Goal: Information Seeking & Learning: Learn about a topic

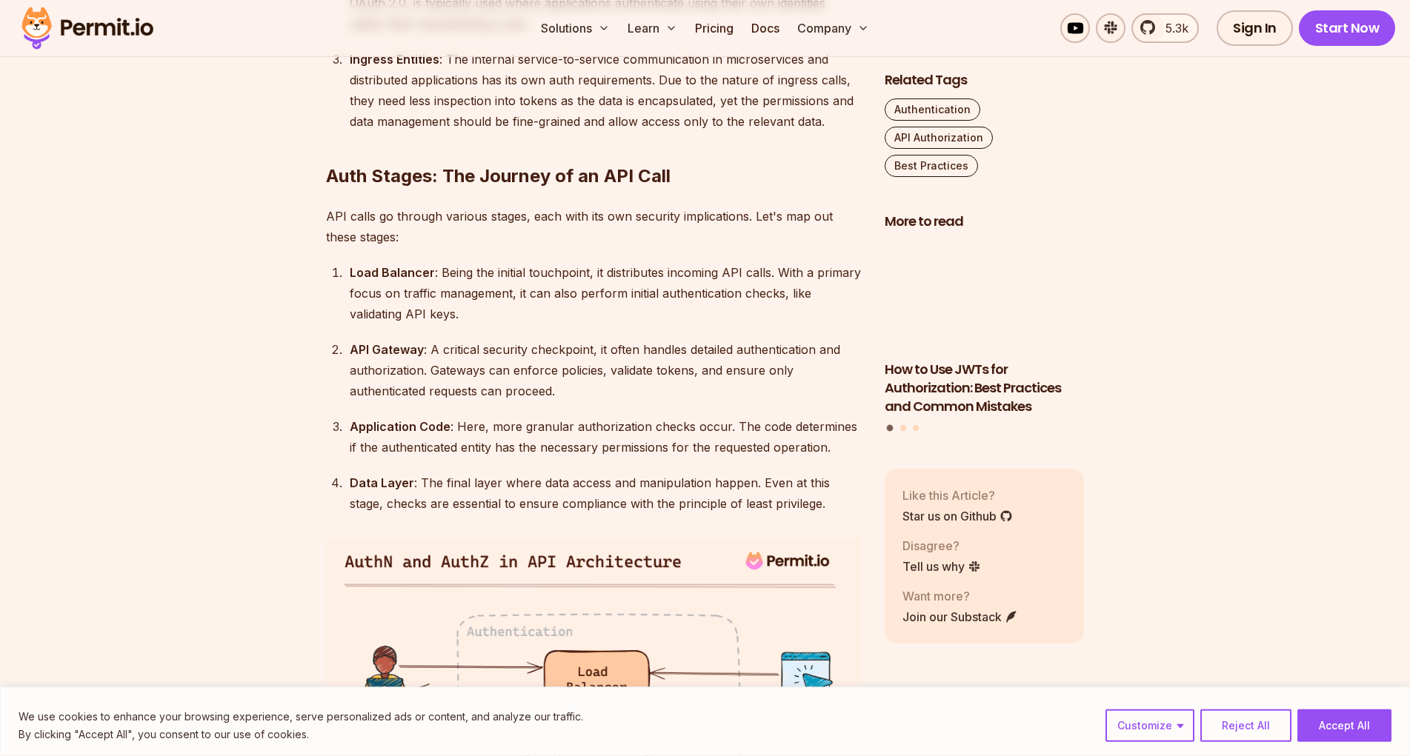
scroll to position [1889, 0]
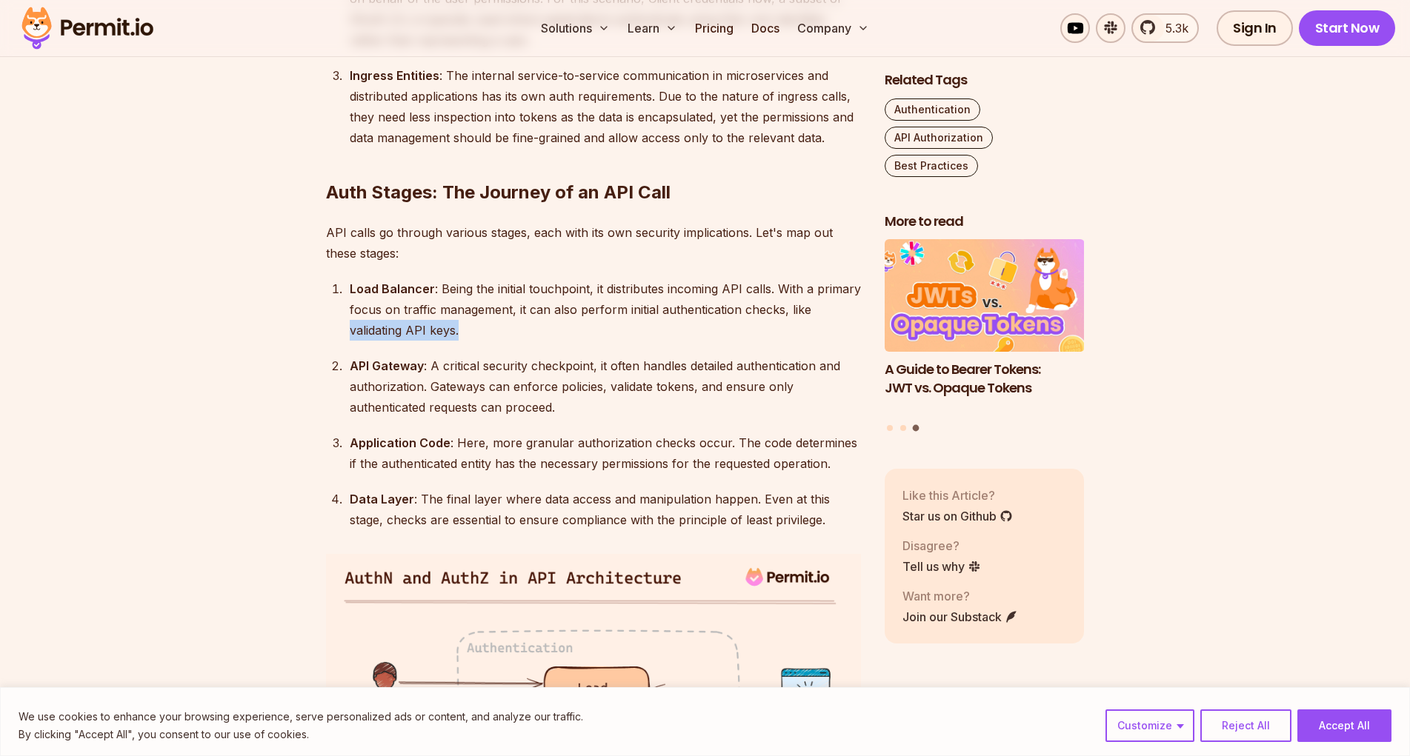
drag, startPoint x: 350, startPoint y: 332, endPoint x: 457, endPoint y: 333, distance: 106.7
click at [457, 333] on div "Load Balancer : Being the initial touchpoint, it distributes incoming API calls…" at bounding box center [605, 310] width 511 height 62
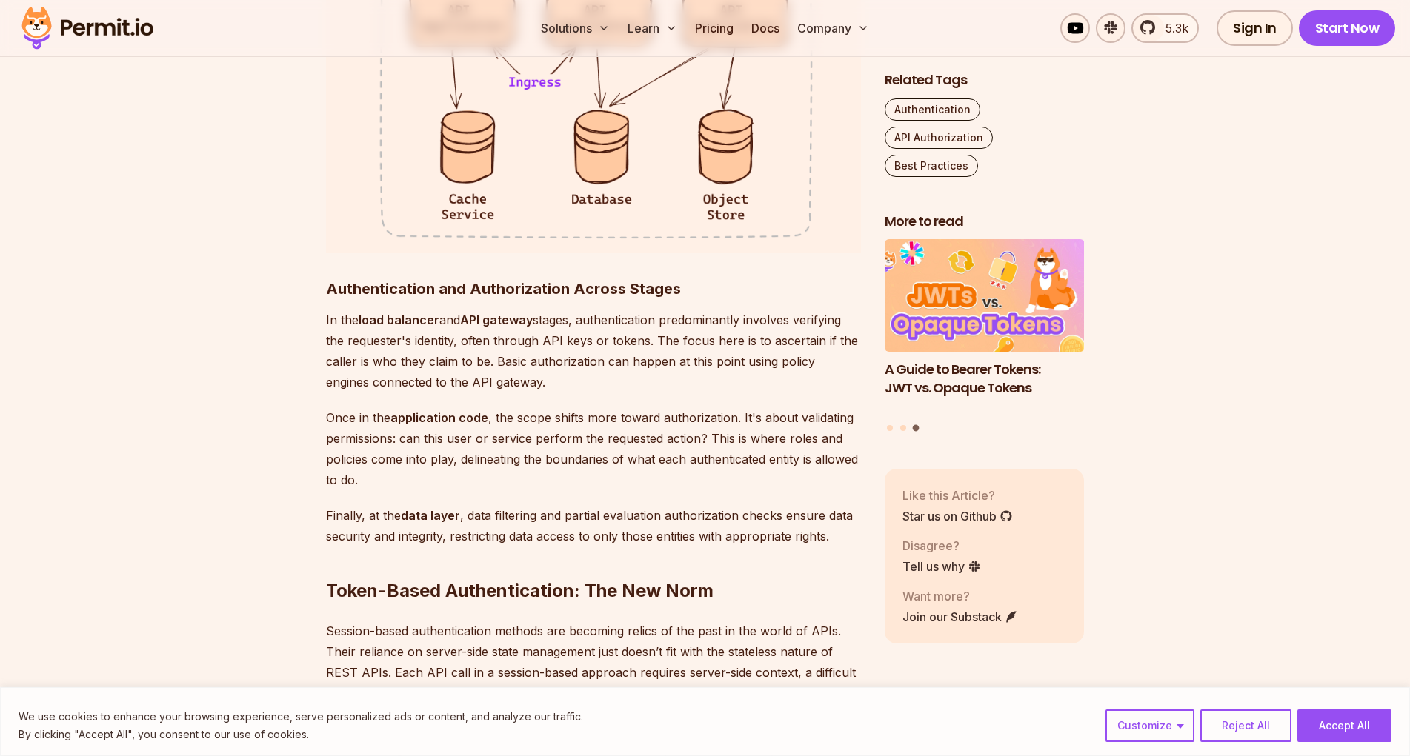
scroll to position [2871, 0]
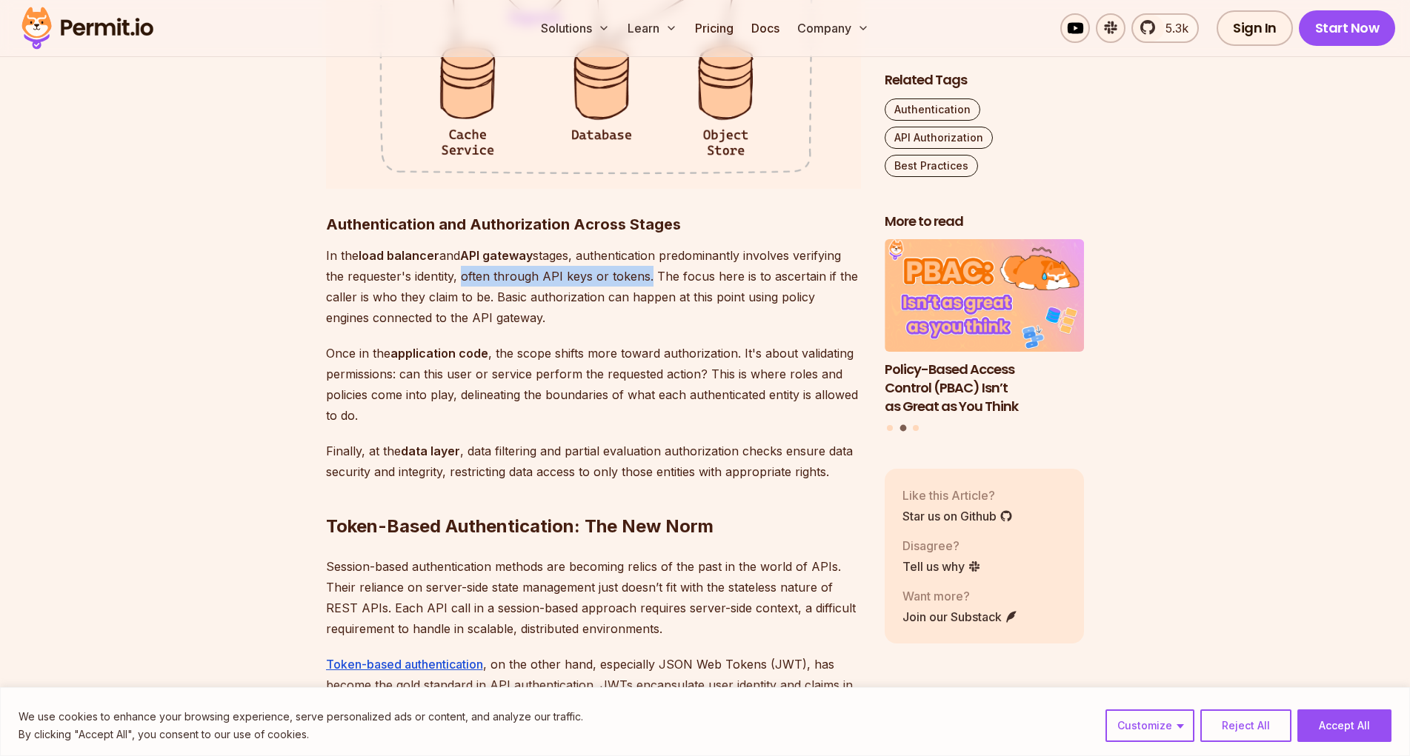
drag, startPoint x: 643, startPoint y: 278, endPoint x: 459, endPoint y: 272, distance: 183.8
click at [459, 272] on p "In the load balancer and API gateway stages, authentication predominantly invol…" at bounding box center [593, 286] width 535 height 83
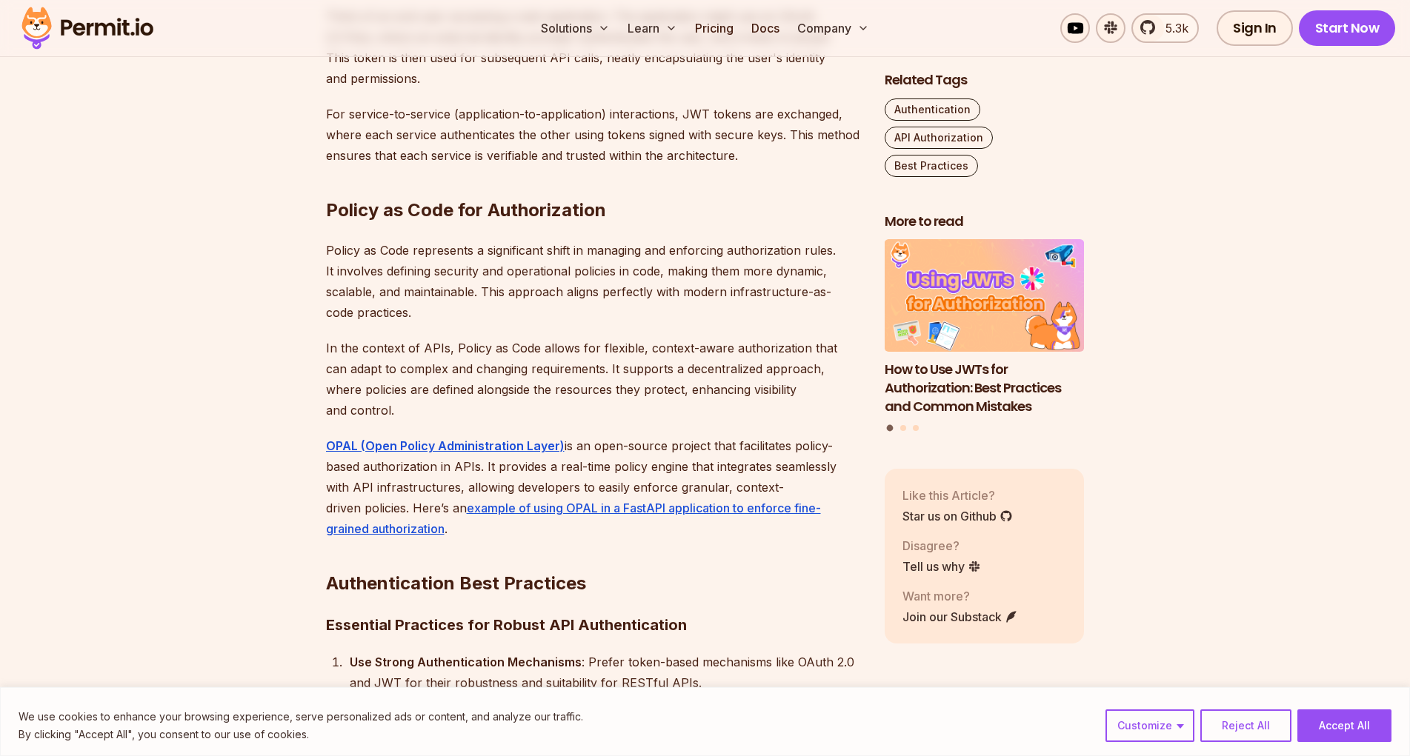
scroll to position [3627, 0]
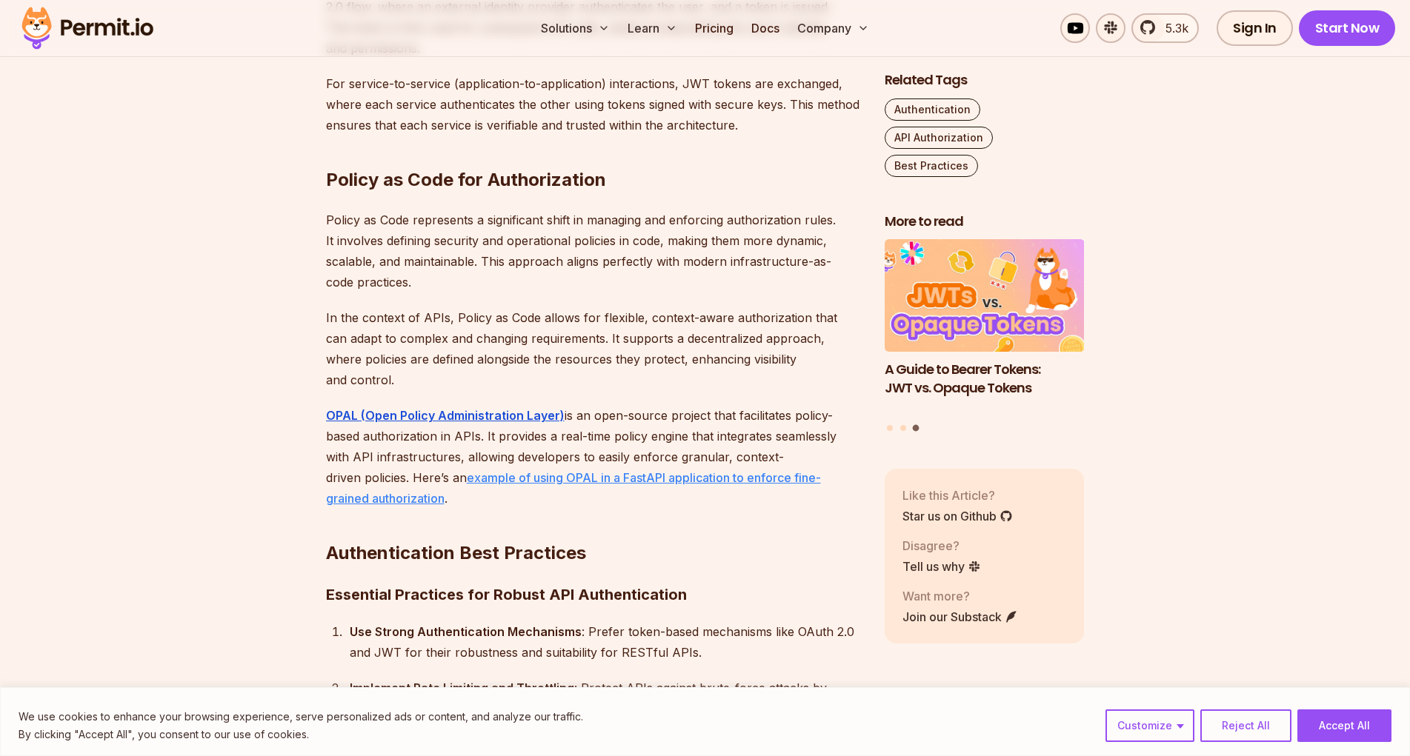
click at [395, 470] on link "example of using OPAL in a FastAPI application to enforce fine-grained authoriz…" at bounding box center [573, 488] width 495 height 36
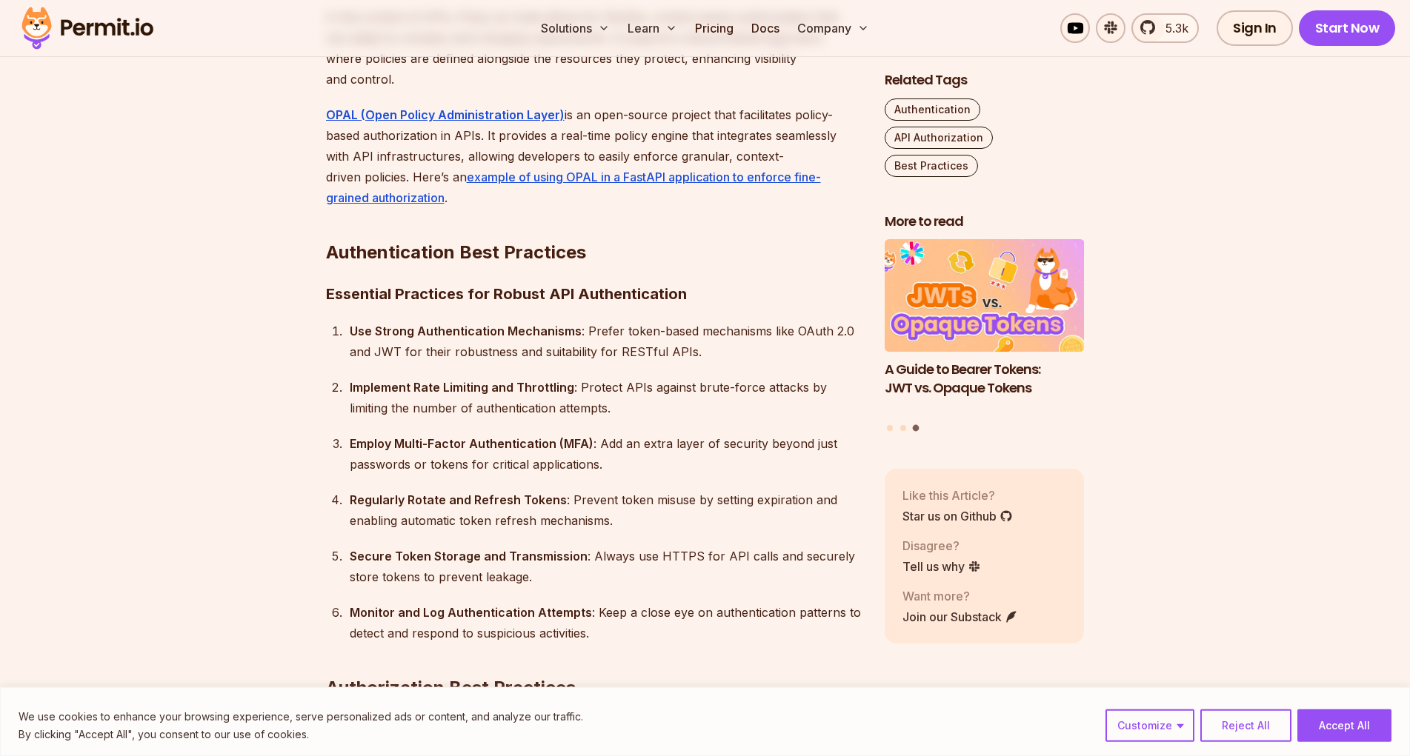
scroll to position [3929, 0]
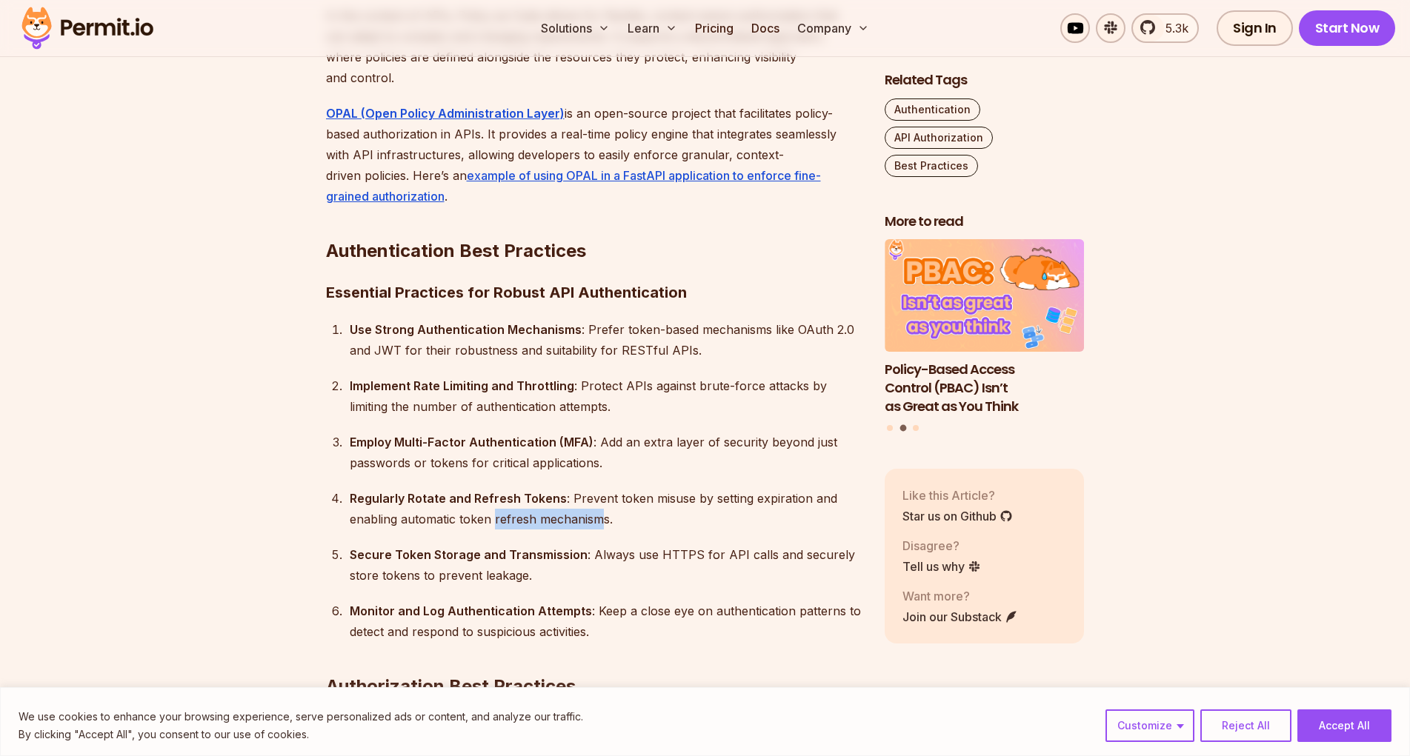
drag, startPoint x: 602, startPoint y: 501, endPoint x: 474, endPoint y: 496, distance: 128.2
click at [485, 496] on div "Regularly Rotate and Refresh Tokens : Prevent token misuse by setting expiratio…" at bounding box center [605, 508] width 511 height 41
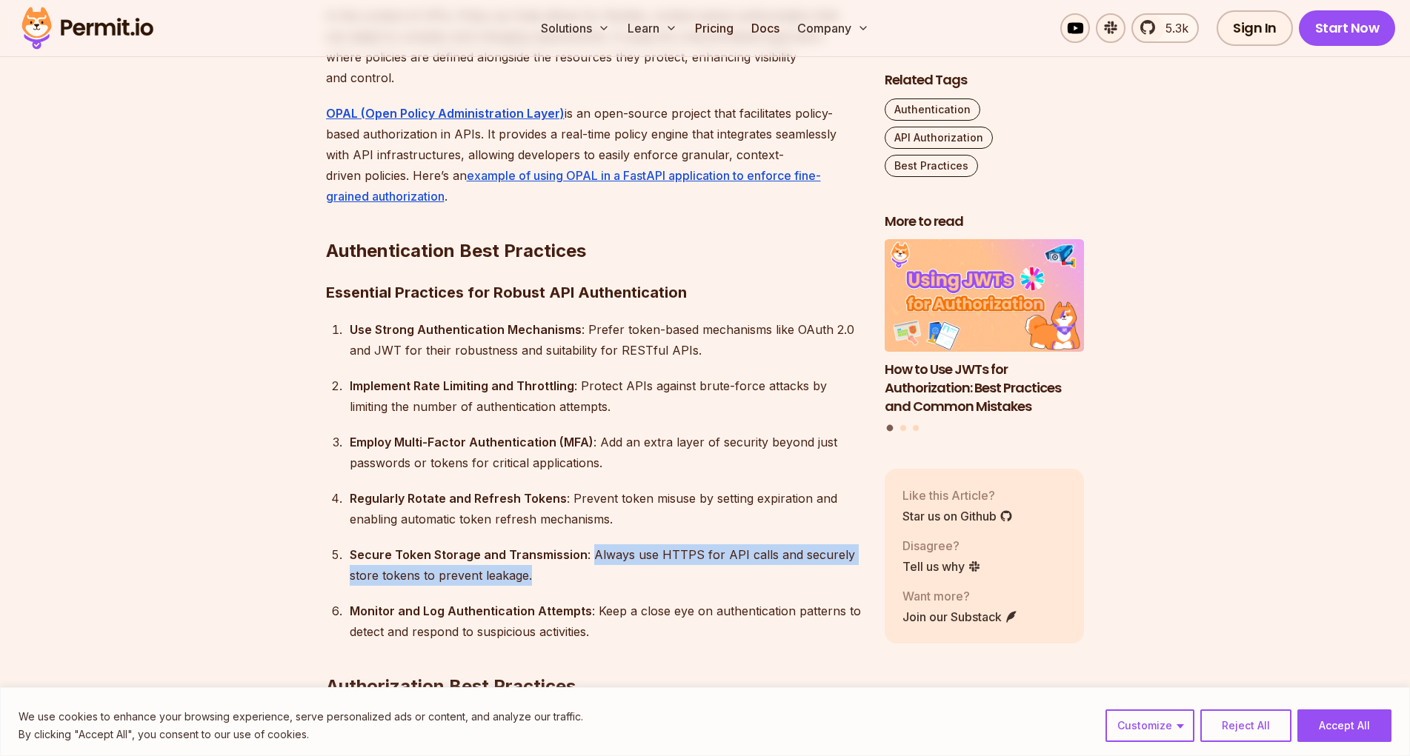
drag, startPoint x: 584, startPoint y: 533, endPoint x: 587, endPoint y: 551, distance: 17.9
click at [587, 551] on div "Secure Token Storage and Transmission : Always use HTTPS for API calls and secu…" at bounding box center [605, 564] width 511 height 41
copy div "Always use HTTPS for API calls and securely store tokens to prevent leakage."
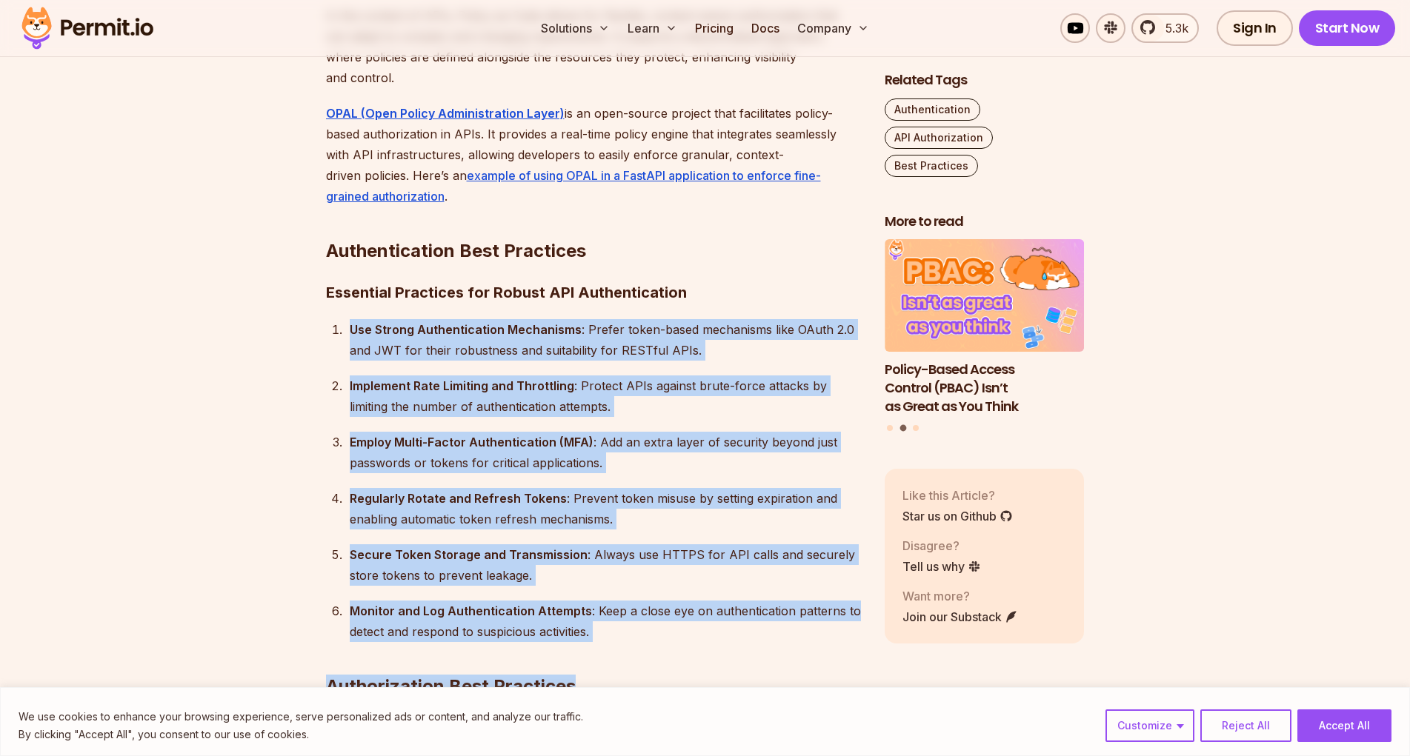
drag, startPoint x: 627, startPoint y: 613, endPoint x: 244, endPoint y: 299, distance: 495.9
click at [401, 383] on div "Implement Rate Limiting and Throttling : Protect APIs against brute-force attac…" at bounding box center [605, 396] width 511 height 41
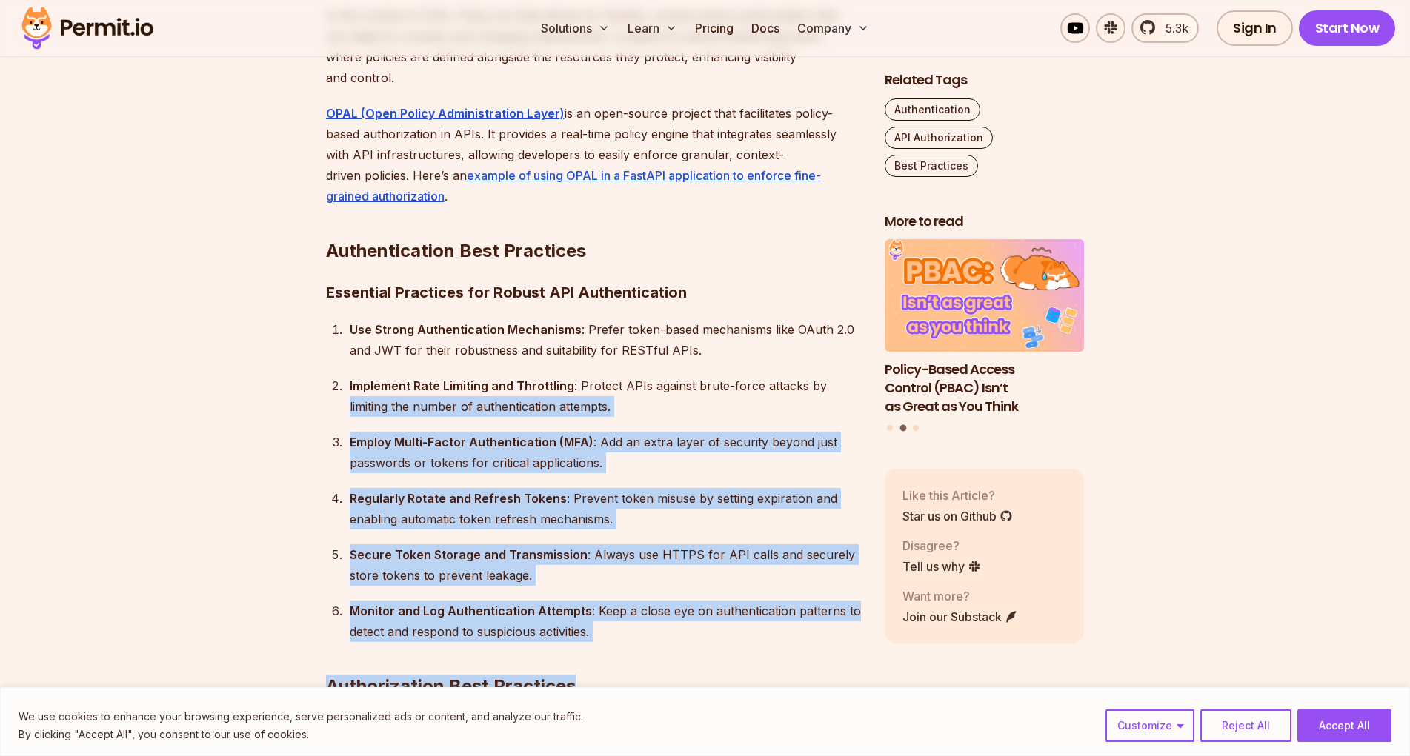
drag, startPoint x: 618, startPoint y: 613, endPoint x: 303, endPoint y: 396, distance: 382.0
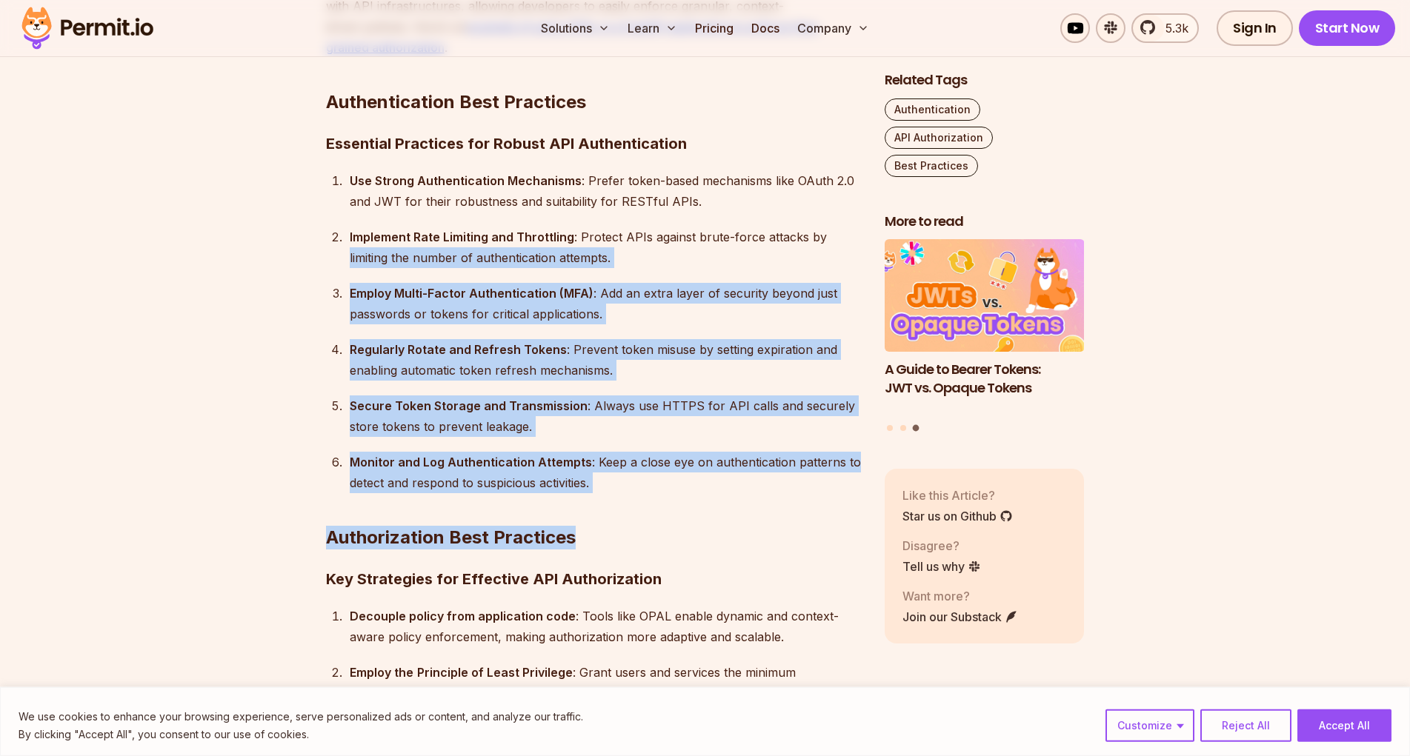
scroll to position [4080, 0]
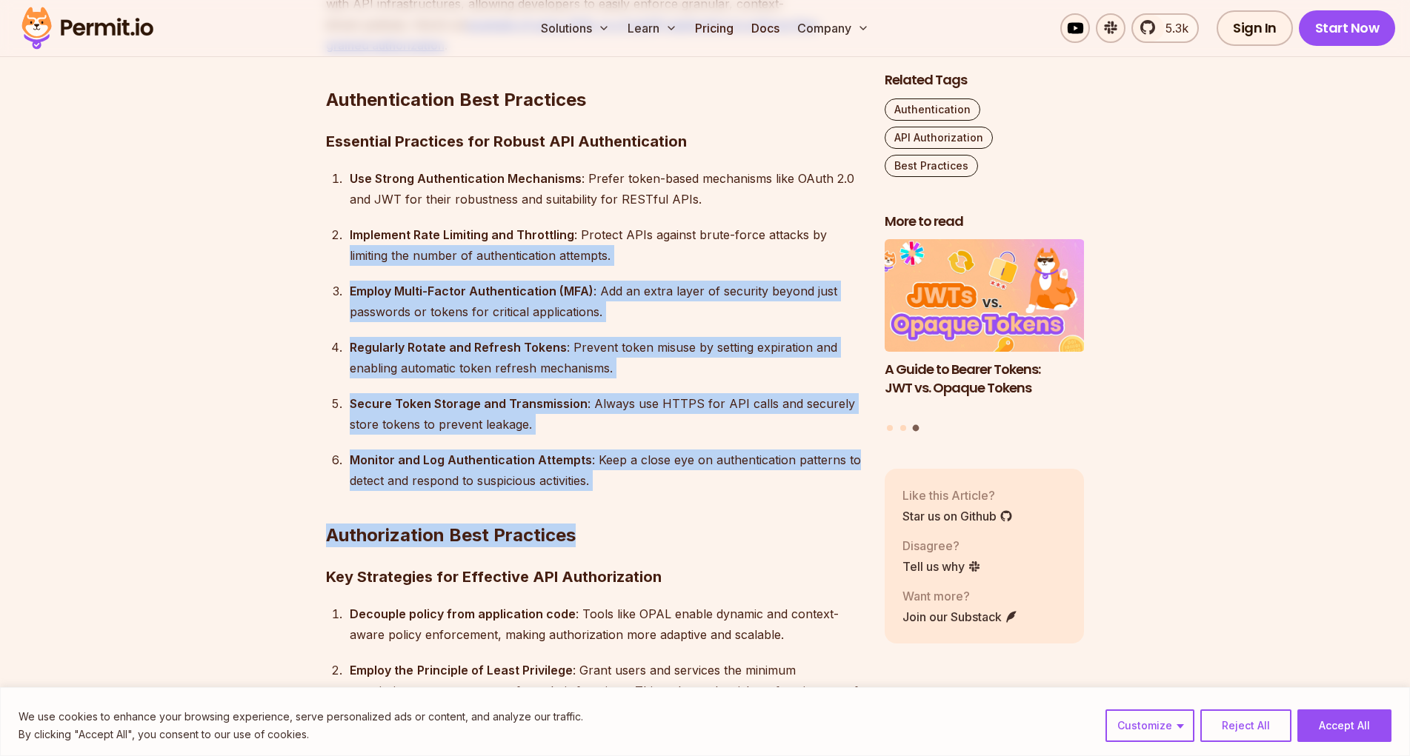
click at [606, 450] on div "Monitor and Log Authentication Attempts : Keep a close eye on authentication pa…" at bounding box center [605, 470] width 511 height 41
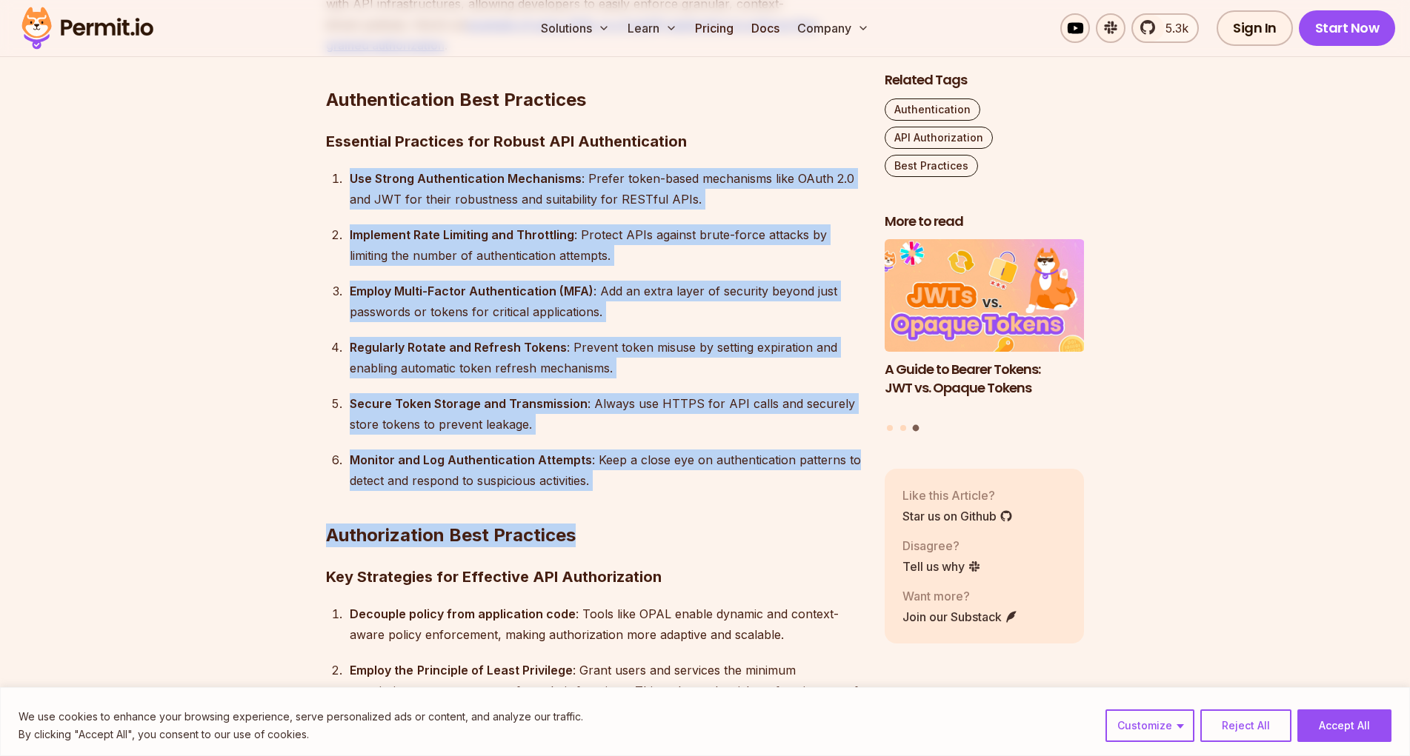
drag, startPoint x: 604, startPoint y: 454, endPoint x: 250, endPoint y: 159, distance: 460.7
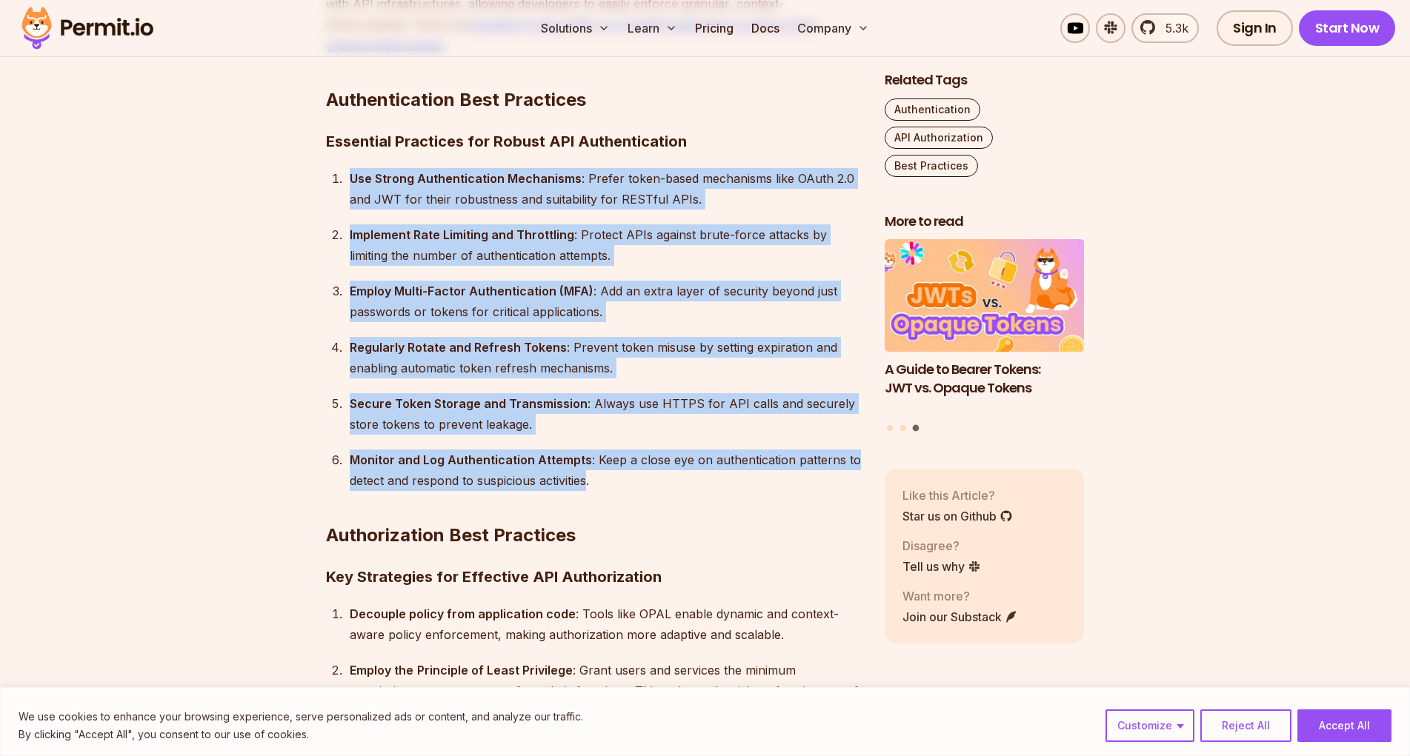
drag, startPoint x: 312, startPoint y: 155, endPoint x: 587, endPoint y: 460, distance: 410.7
copy ol "Use Strong Authentication Mechanisms : Prefer token-based mechanisms like OAuth…"
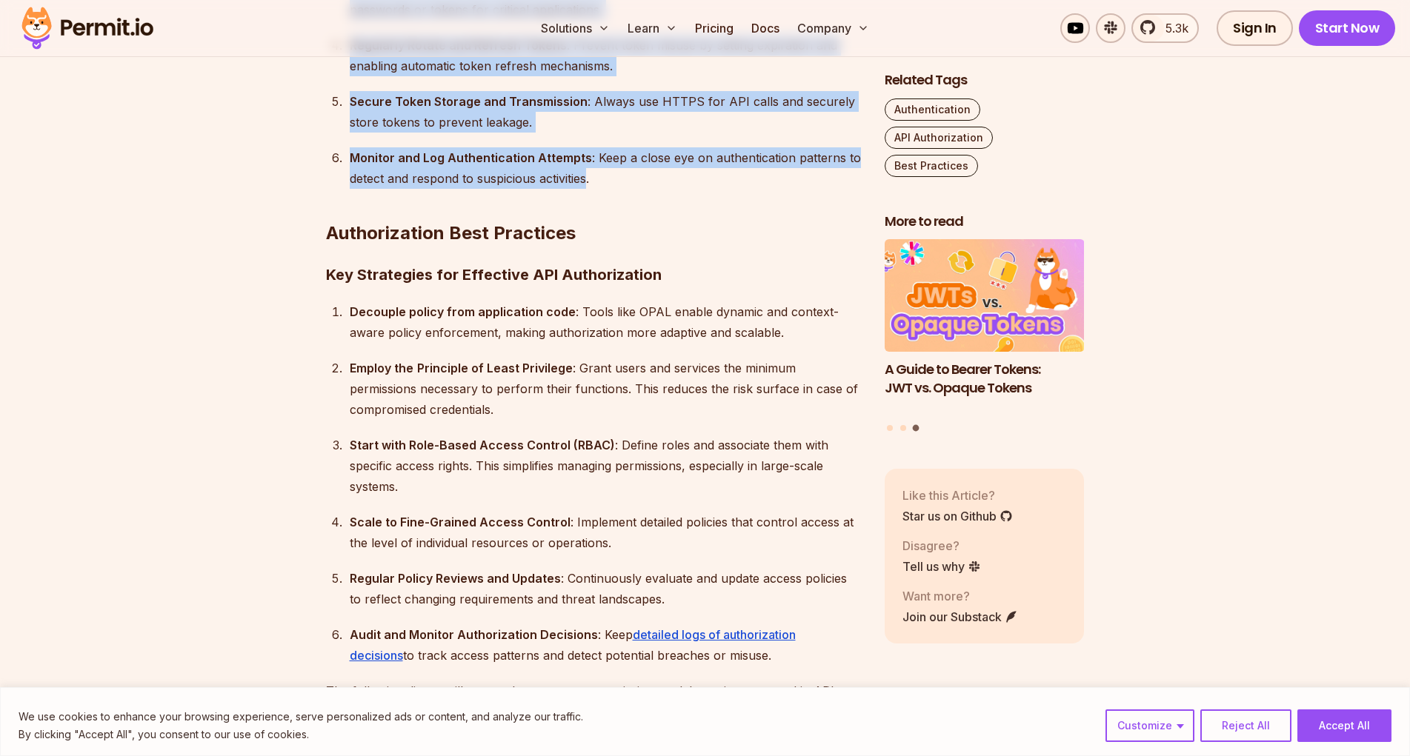
scroll to position [4533, 0]
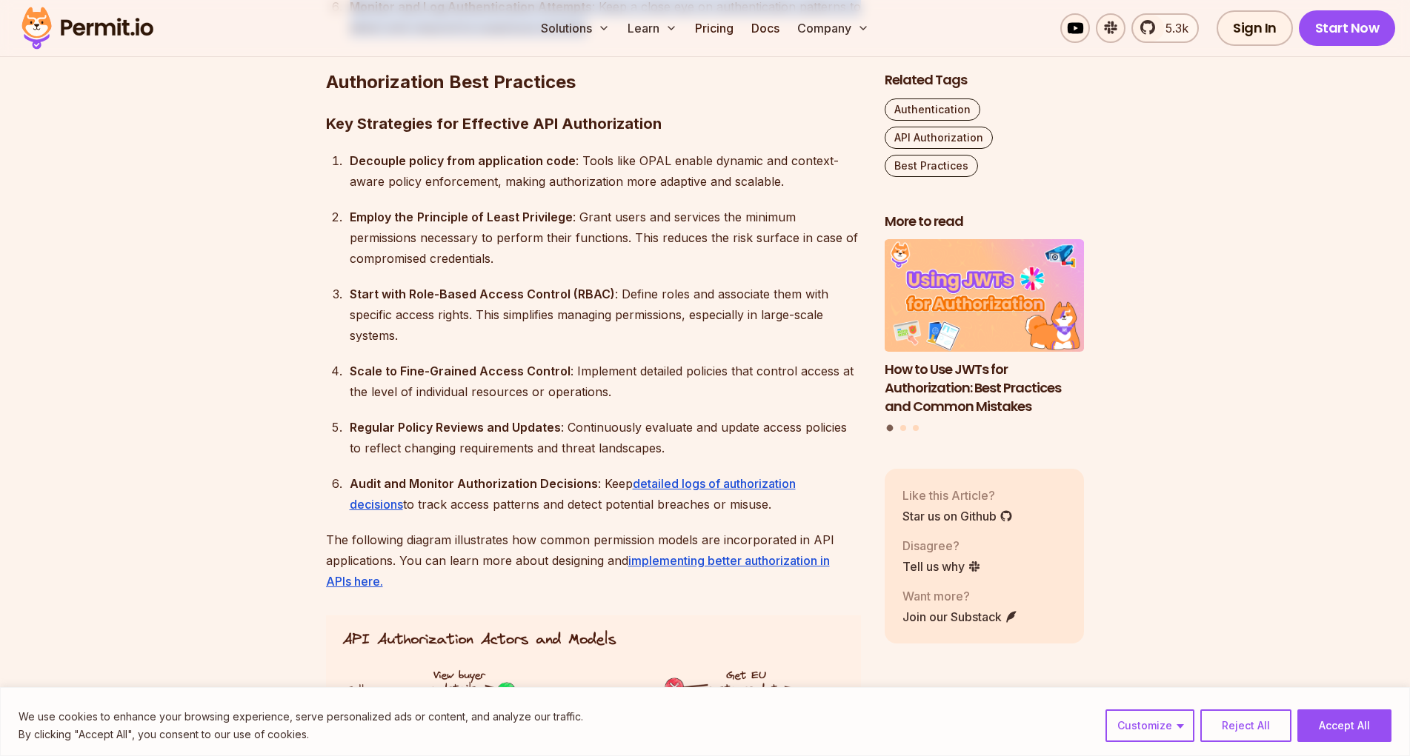
drag, startPoint x: 321, startPoint y: 107, endPoint x: 731, endPoint y: 482, distance: 555.7
copy div "Key Strategies for Effective API Authorization Decouple policy from application…"
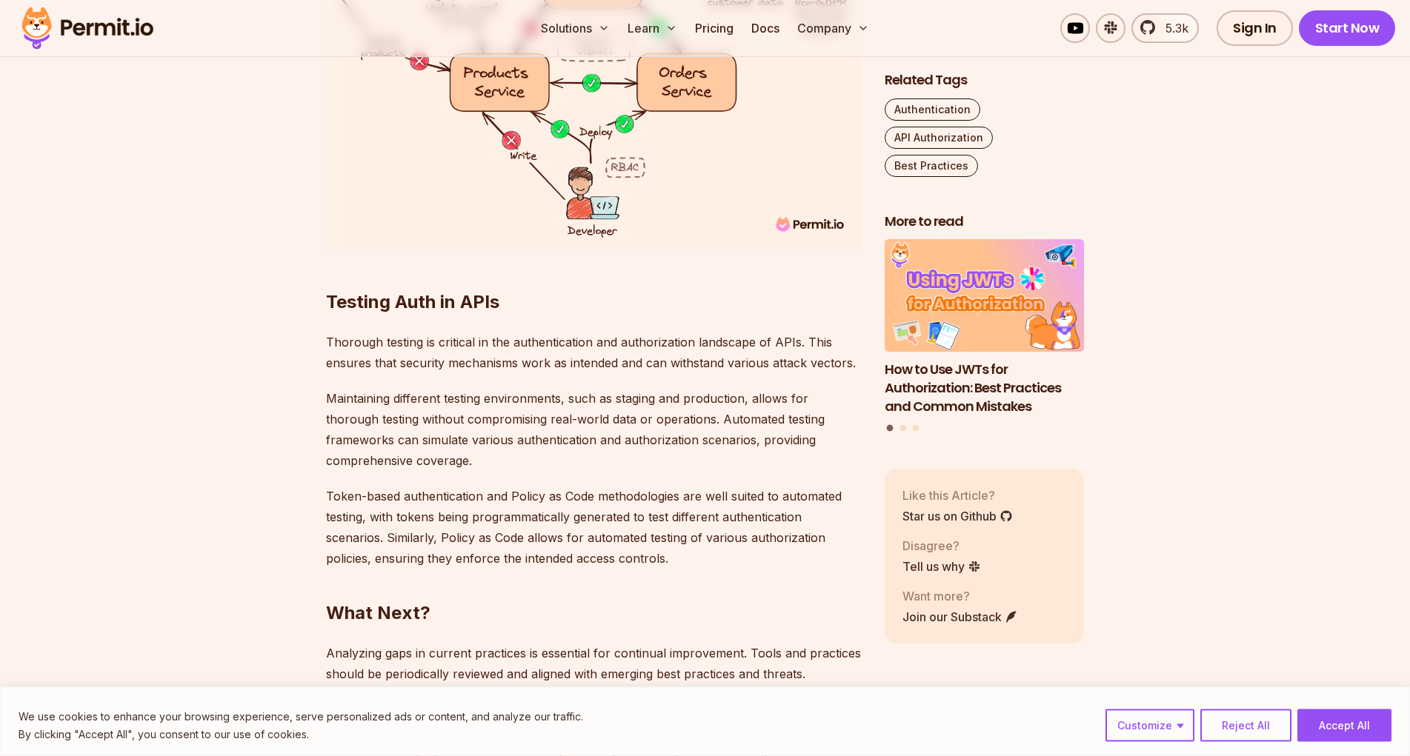
scroll to position [5289, 0]
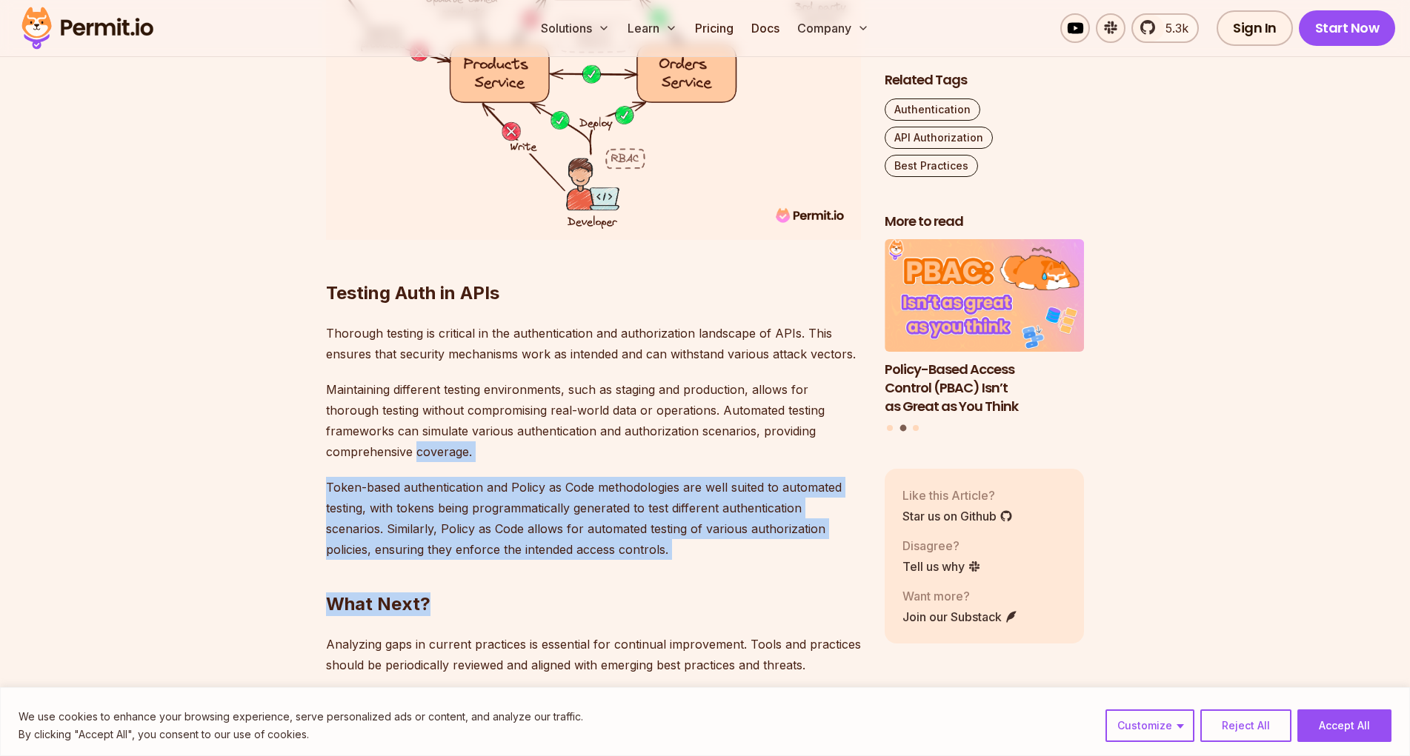
drag, startPoint x: 695, startPoint y: 530, endPoint x: 299, endPoint y: 433, distance: 408.0
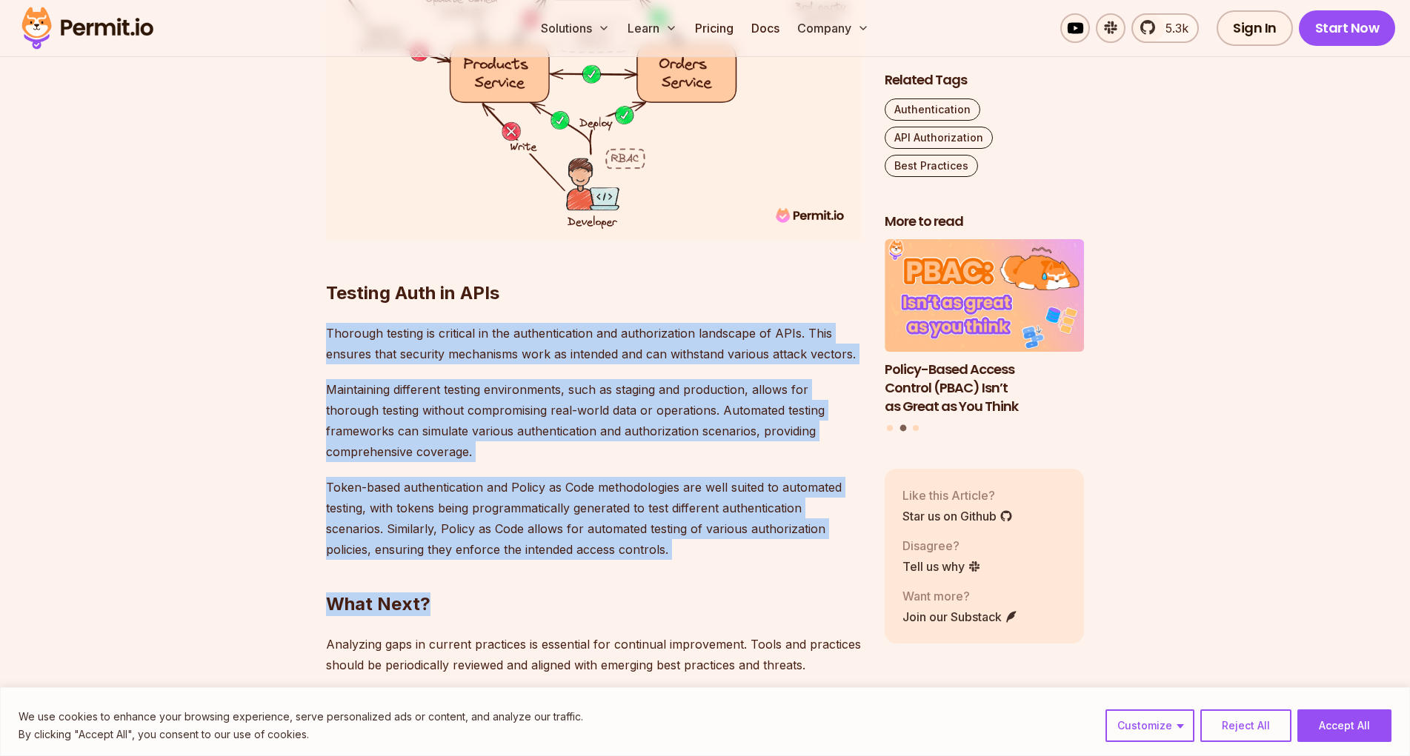
drag, startPoint x: 330, startPoint y: 313, endPoint x: 670, endPoint y: 530, distance: 403.0
copy div "Thorough testing is critical in the authentication and authorization landscape …"
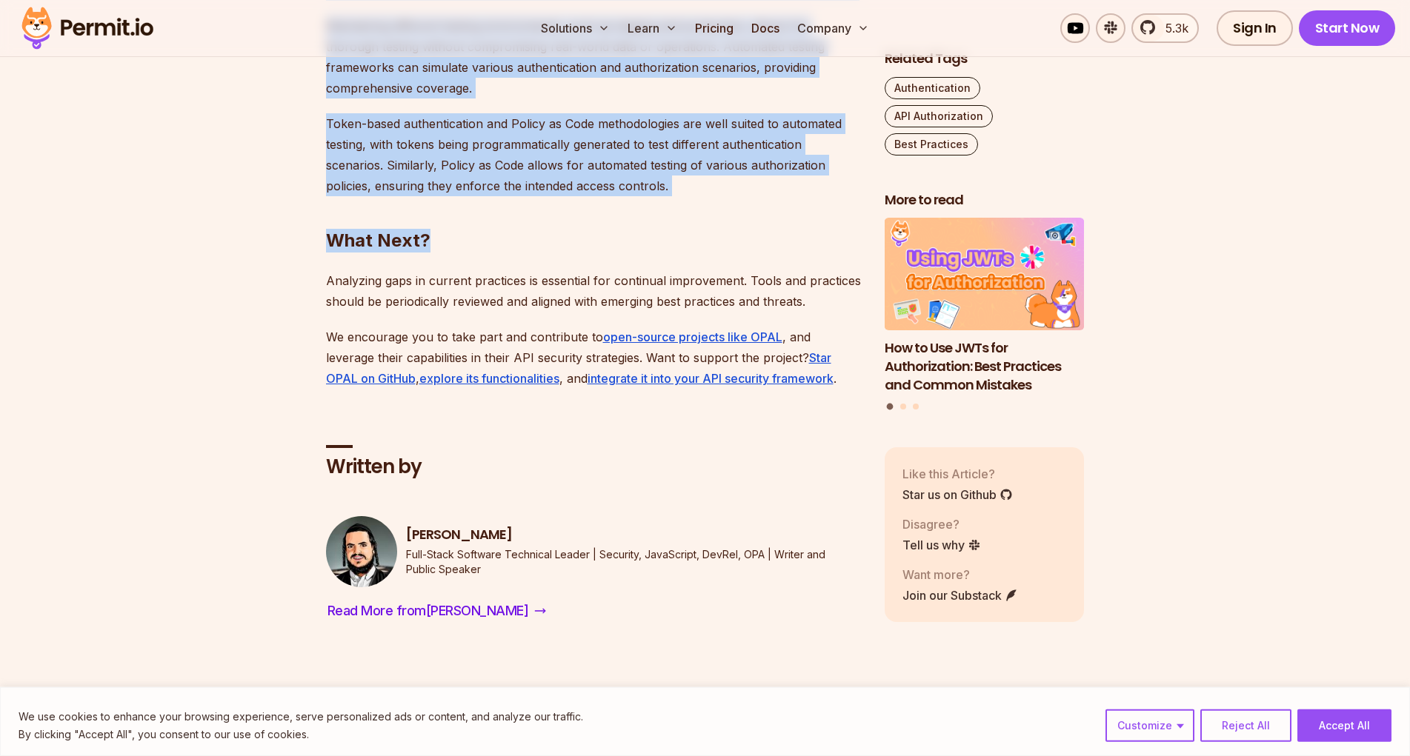
scroll to position [5591, 0]
